Goal: Information Seeking & Learning: Learn about a topic

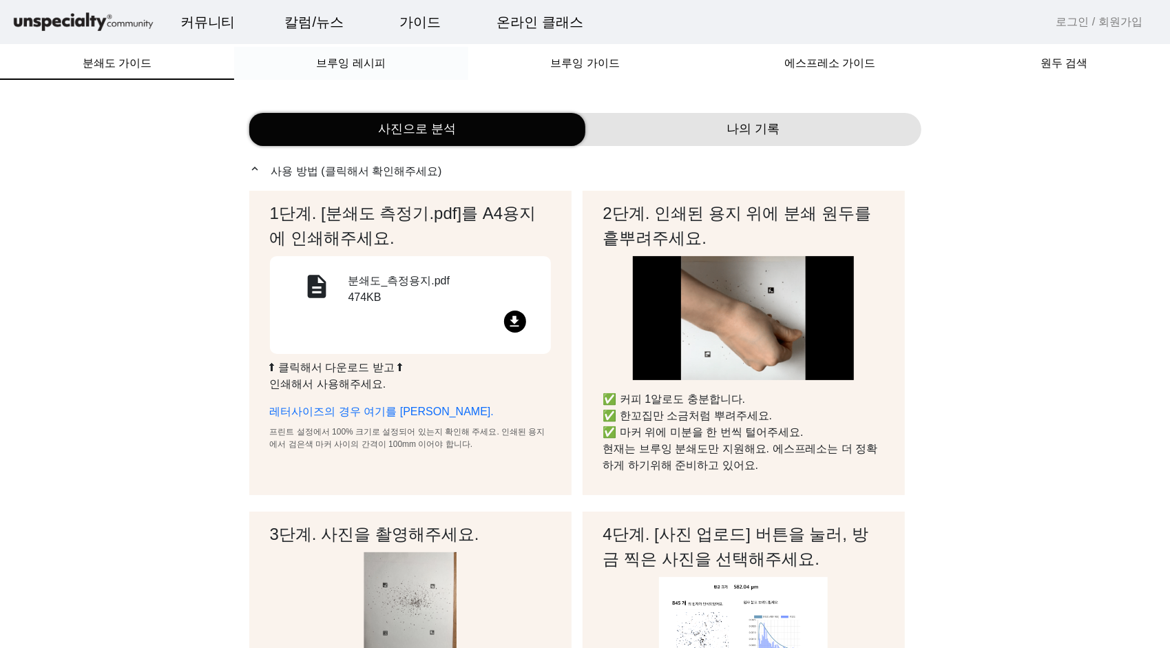
click at [318, 70] on div "브루잉 레시피" at bounding box center [351, 63] width 234 height 33
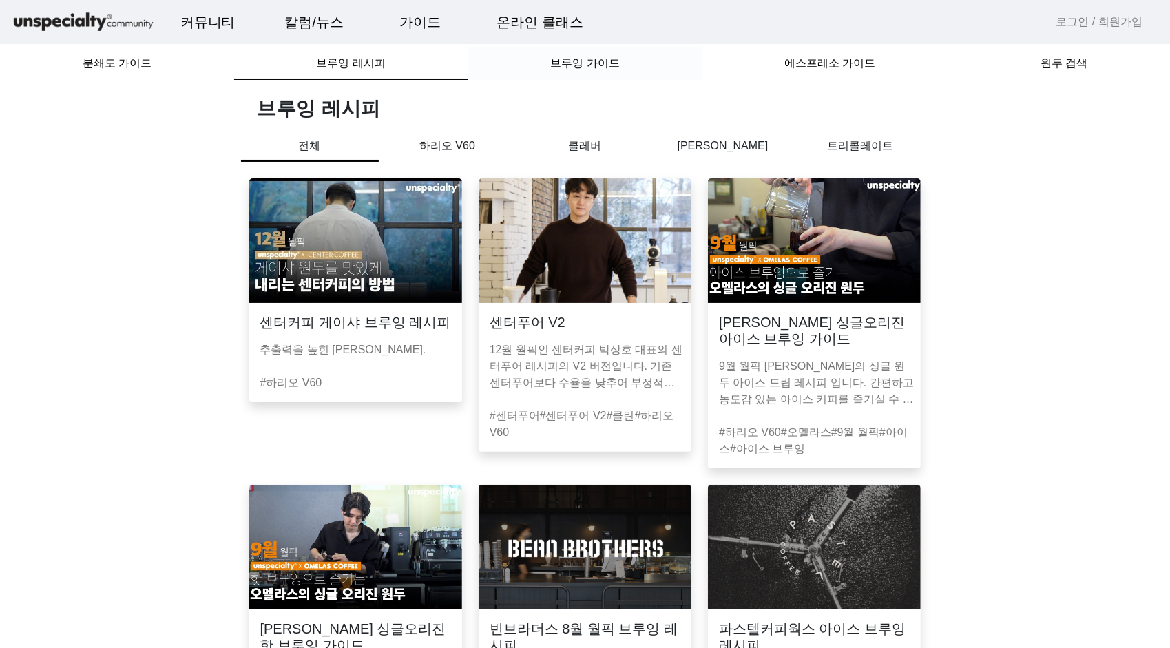
click at [582, 58] on span "브루잉 가이드" at bounding box center [584, 63] width 69 height 11
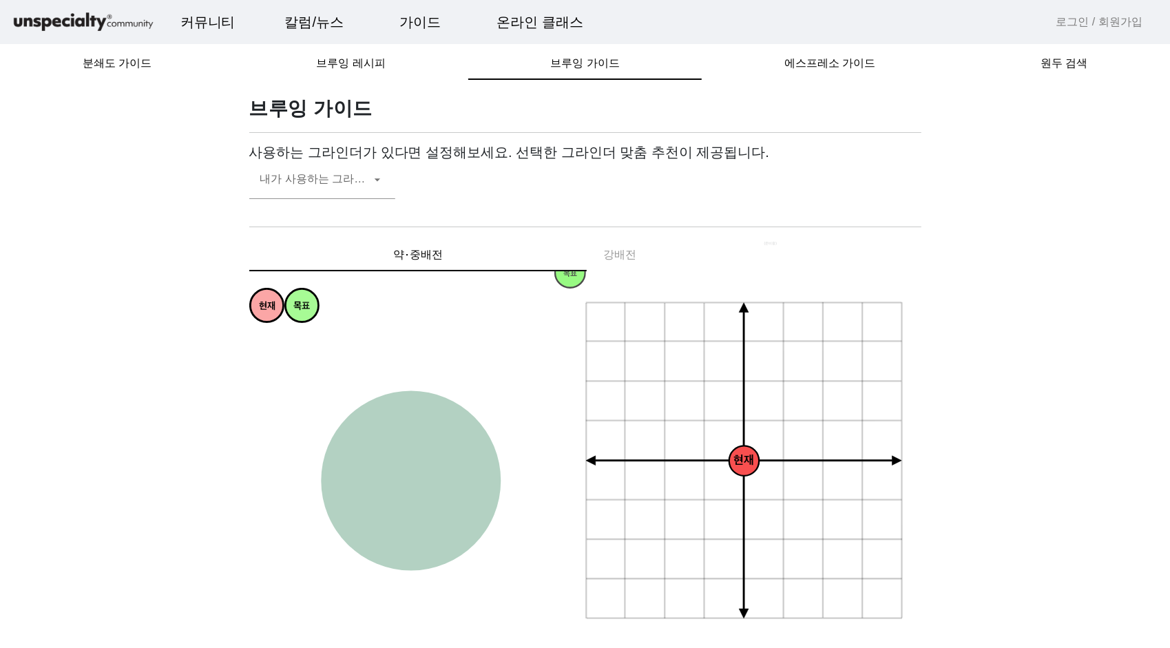
drag, startPoint x: 558, startPoint y: 274, endPoint x: 476, endPoint y: 350, distance: 111.6
click at [476, 350] on div "현재 목표 과소추출 강한 약한 과다추출 균형잡힌 싱그러운 편안한 티라이크 은은한 상쾌한 달콤한 감미로운 풍부한 복합적인 꽉차있는 묵직한 화사한…" at bounding box center [585, 465] width 672 height 388
click at [55, 6] on mat-toolbar "커뮤니티 ▼ 자유게시판 바리스타 게시판 로스터 게시판 머신 게시판 구인구직 칼럼/뉴스 ▼ 칼럼 주요 이벤트 옥션정보 자료실 가이드 ▼ 분쇄도 …" at bounding box center [585, 22] width 1170 height 44
click at [63, 25] on img at bounding box center [83, 22] width 145 height 24
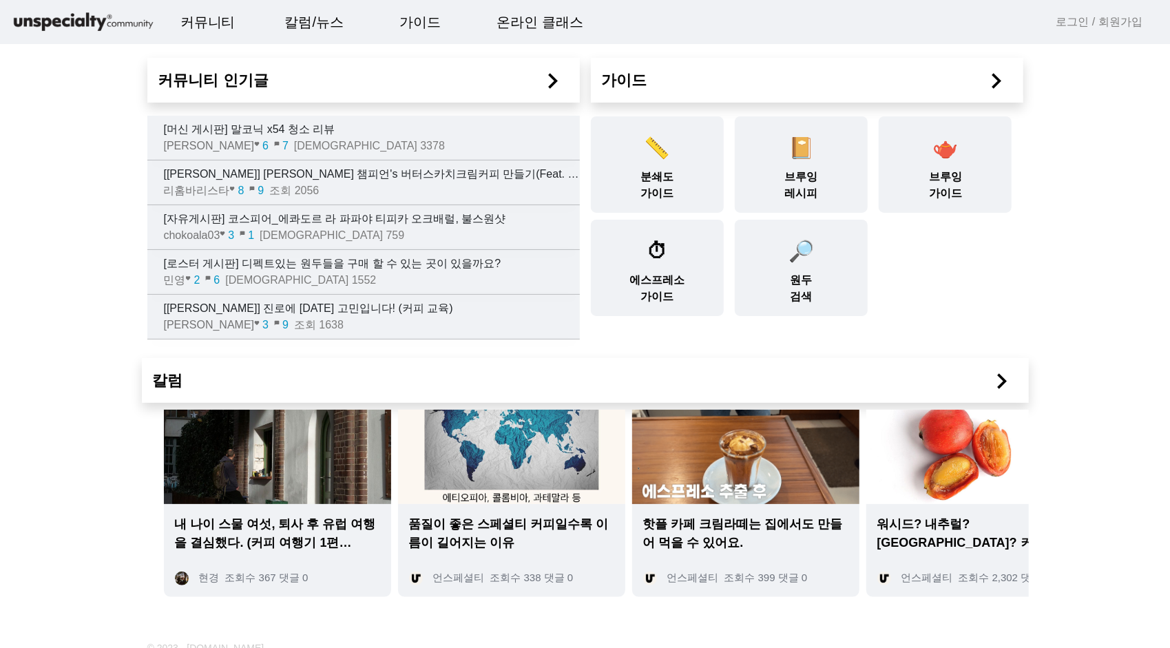
click at [79, 31] on img at bounding box center [83, 22] width 145 height 24
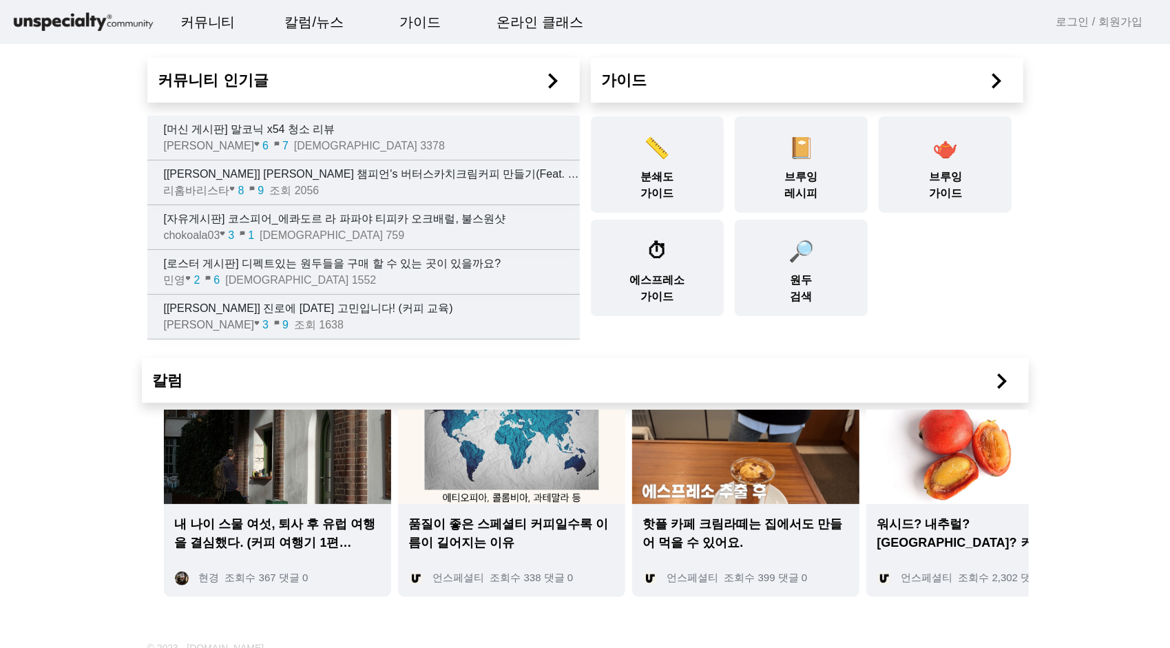
click at [81, 23] on img at bounding box center [83, 22] width 145 height 24
